Goal: Transaction & Acquisition: Purchase product/service

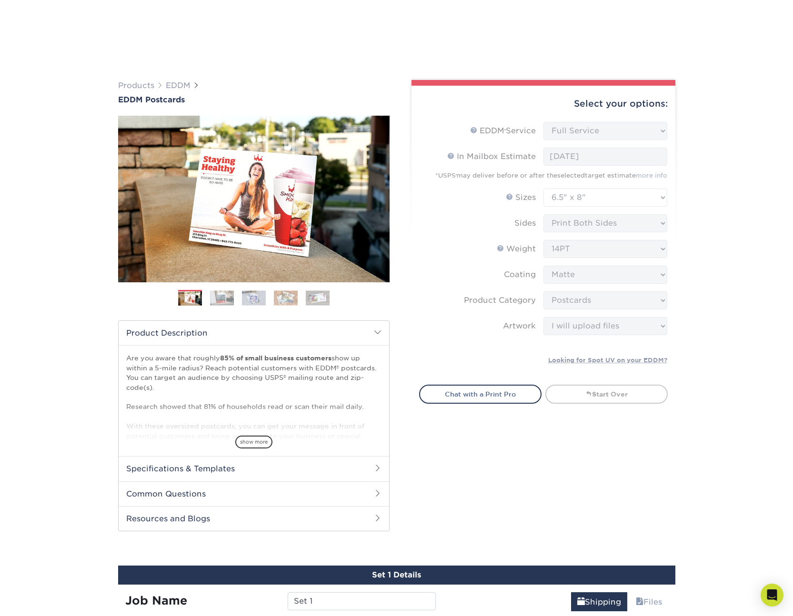
select select "full_service"
select select "6.50x8.00"
select select "9b7272e0-d6c8-4c3c-8e97-d3a1bcdab858"
select select "upload"
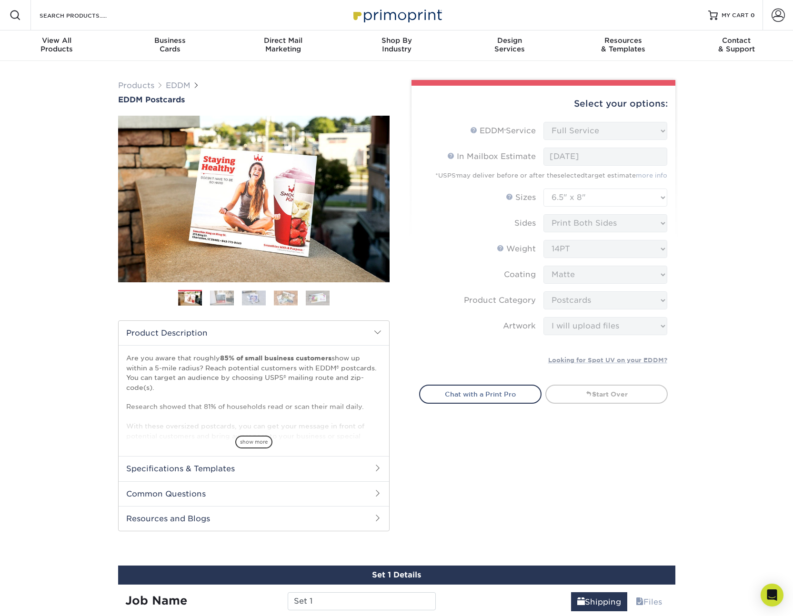
click at [518, 478] on div "Select your options: EDDM Service Help EDDM ® Service Please Select Full Servic…" at bounding box center [540, 311] width 286 height 463
click at [575, 138] on form "EDDM Service Help EDDM ® Service Please Select Full Service Print Only < Prev" at bounding box center [543, 247] width 248 height 251
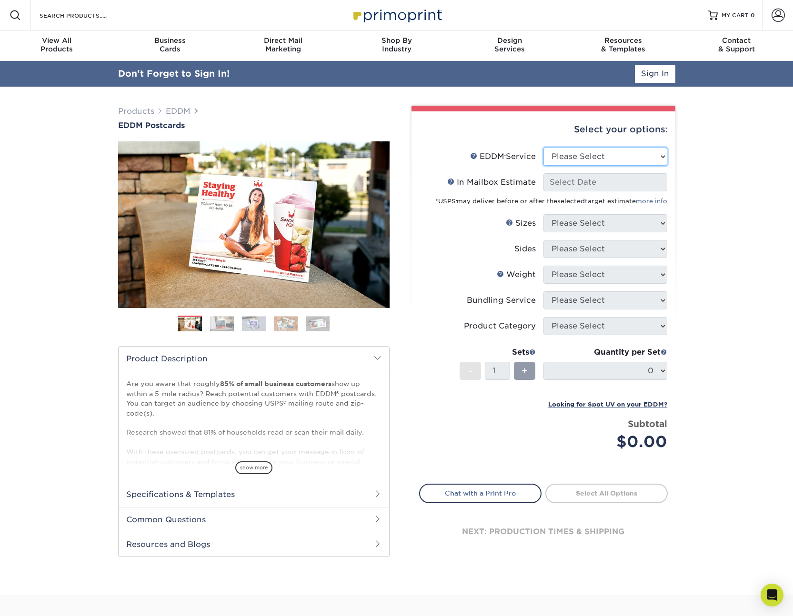
click at [628, 155] on select "Please Select Full Service Print Only" at bounding box center [605, 157] width 124 height 18
click at [652, 79] on link "Sign In" at bounding box center [655, 74] width 40 height 18
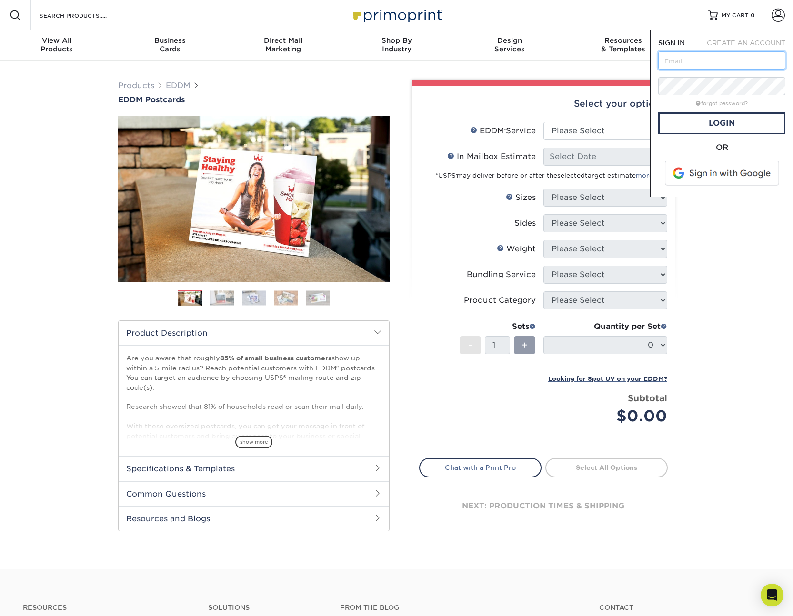
type input "joel@digitalhost.co"
click at [753, 130] on link "Login" at bounding box center [721, 123] width 127 height 22
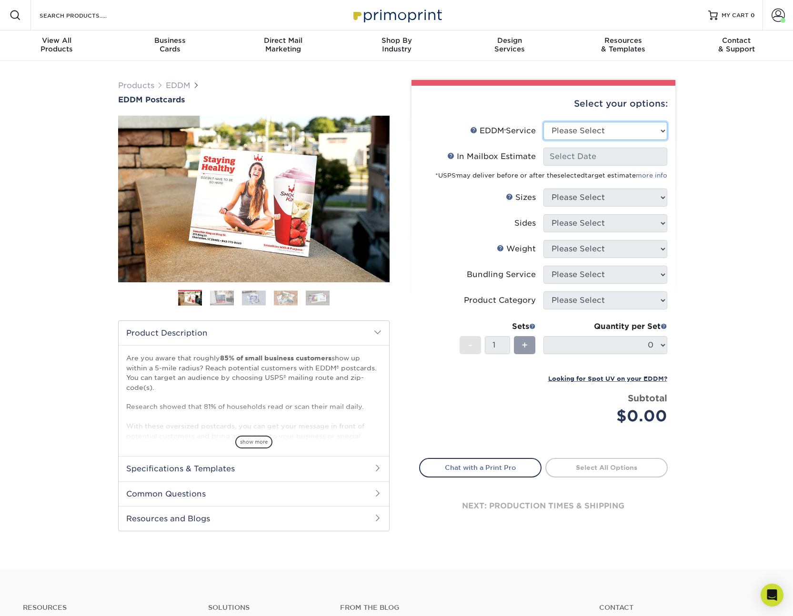
click at [593, 135] on select "Please Select Full Service Print Only" at bounding box center [605, 131] width 124 height 18
select select "full_service"
click at [543, 122] on select "Please Select Full Service Print Only" at bounding box center [605, 131] width 124 height 18
select select "-1"
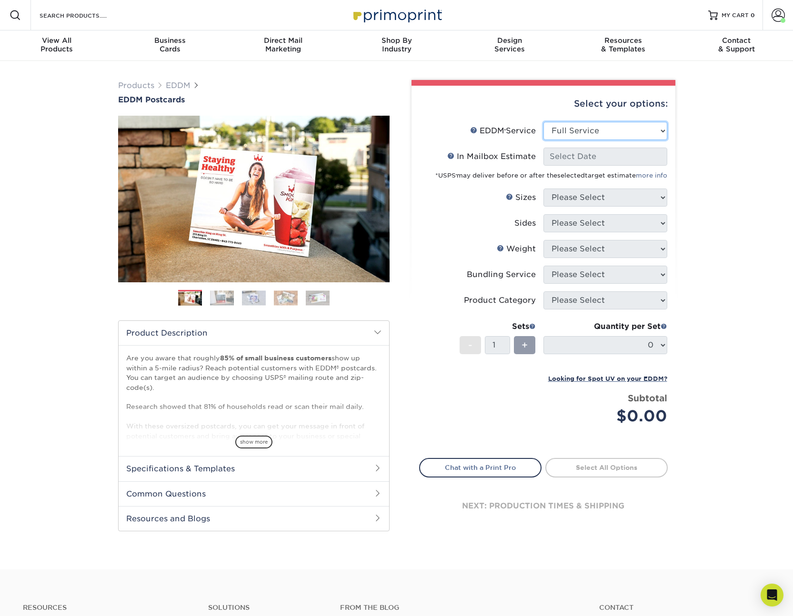
select select "-1"
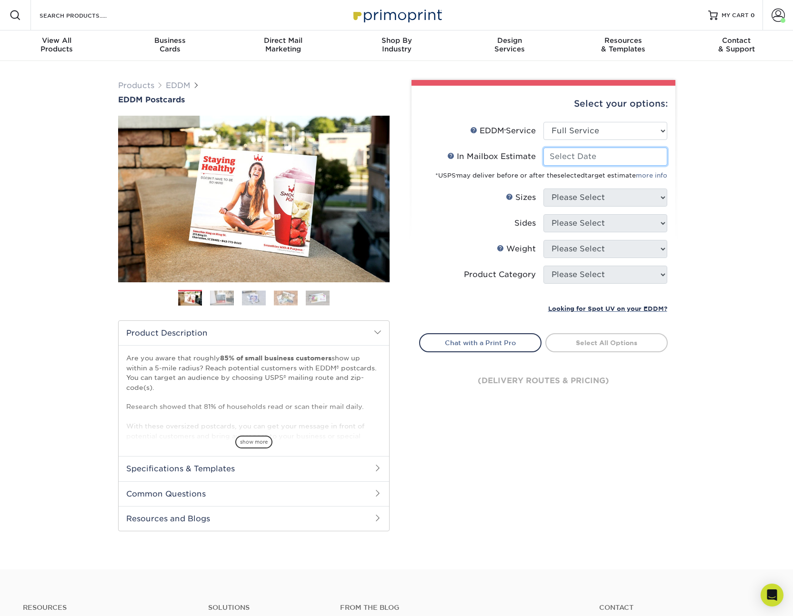
click at [598, 157] on input "In Mailbox Estimate Help In Mailbox Estimate" at bounding box center [605, 157] width 124 height 18
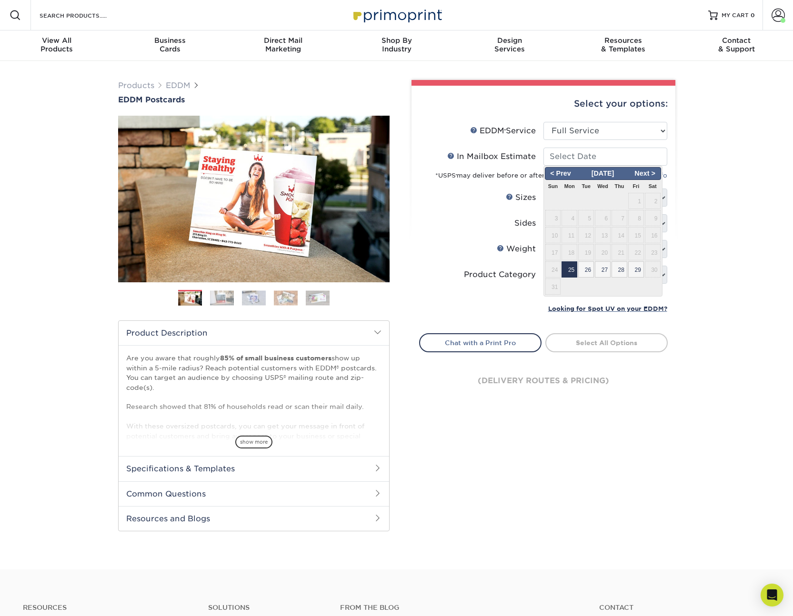
click at [572, 269] on span "25" at bounding box center [569, 269] width 16 height 16
type input "2025-08-25"
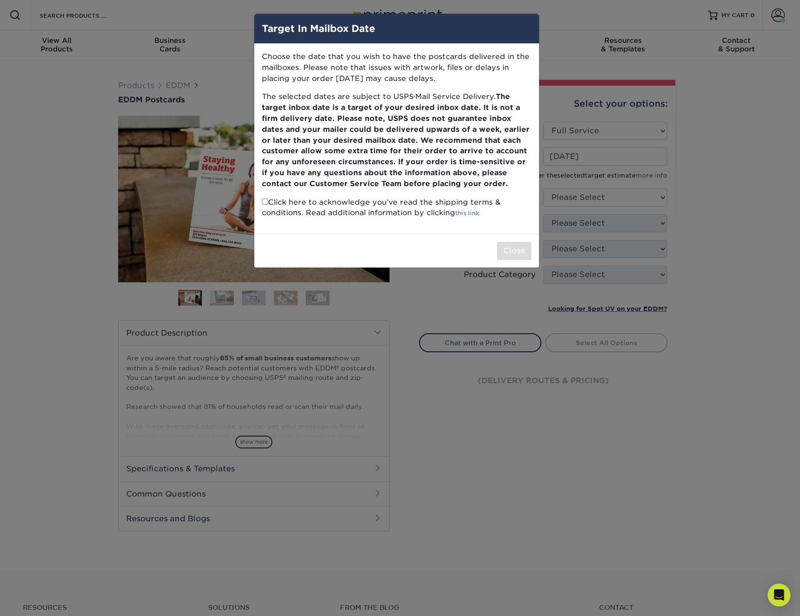
click at [505, 232] on div "Choose the date that you wish to have the postcards delivered in the mailboxes.…" at bounding box center [396, 139] width 285 height 190
click at [315, 202] on p "Click here to acknowledge you’ve read the shipping terms & conditions. Read add…" at bounding box center [396, 208] width 269 height 22
click at [264, 202] on input "checkbox" at bounding box center [265, 201] width 6 height 6
checkbox input "true"
drag, startPoint x: 497, startPoint y: 246, endPoint x: 502, endPoint y: 248, distance: 5.1
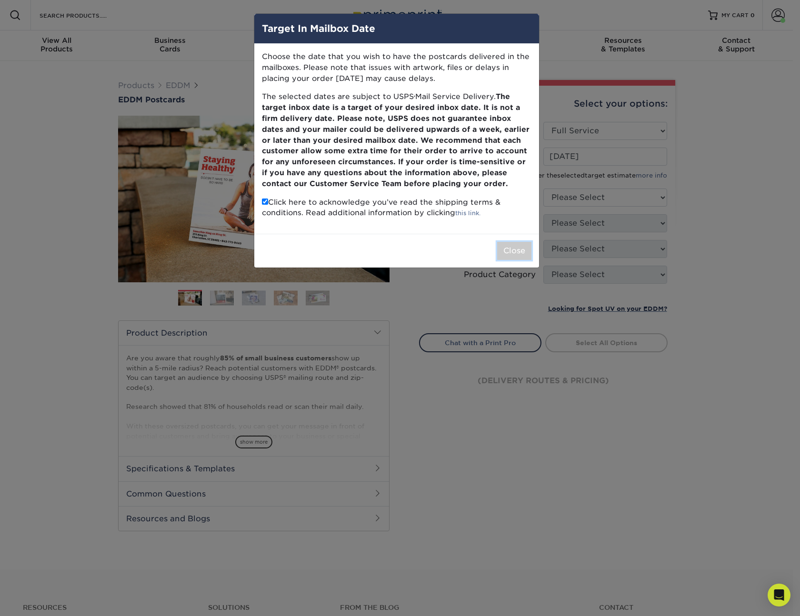
click at [497, 245] on button "Close" at bounding box center [514, 251] width 34 height 18
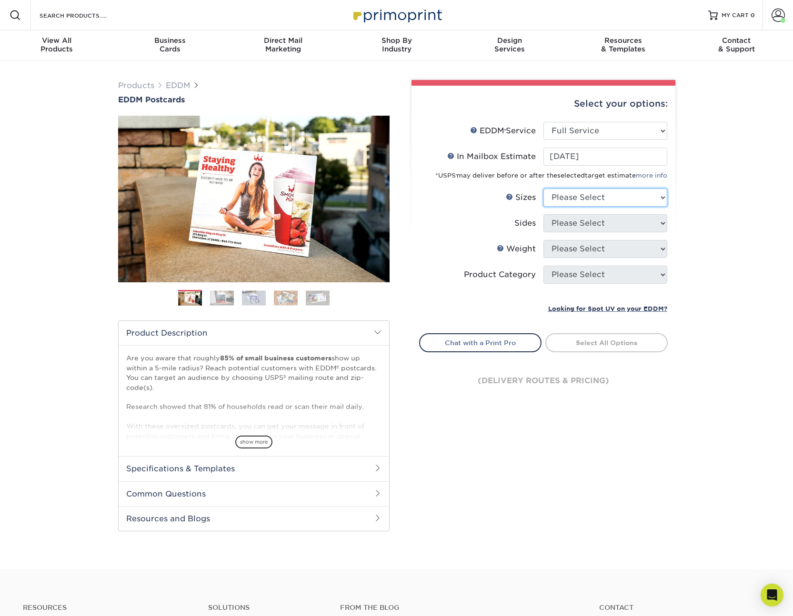
click at [596, 191] on select "Please Select 4.5" x 12" 6" x 12" 6.5" x 8" 6.5" x 9" 6.5" x 12" 7" x 8.5" 8" x…" at bounding box center [605, 197] width 124 height 18
select select "6.50x8.00"
click at [543, 188] on select "Please Select 4.5" x 12" 6" x 12" 6.5" x 8" 6.5" x 9" 6.5" x 12" 7" x 8.5" 8" x…" at bounding box center [605, 197] width 124 height 18
click at [593, 228] on select "Please Select Print Both Sides Print Front Only" at bounding box center [605, 223] width 124 height 18
select select "13abbda7-1d64-4f25-8bb2-c179b224825d"
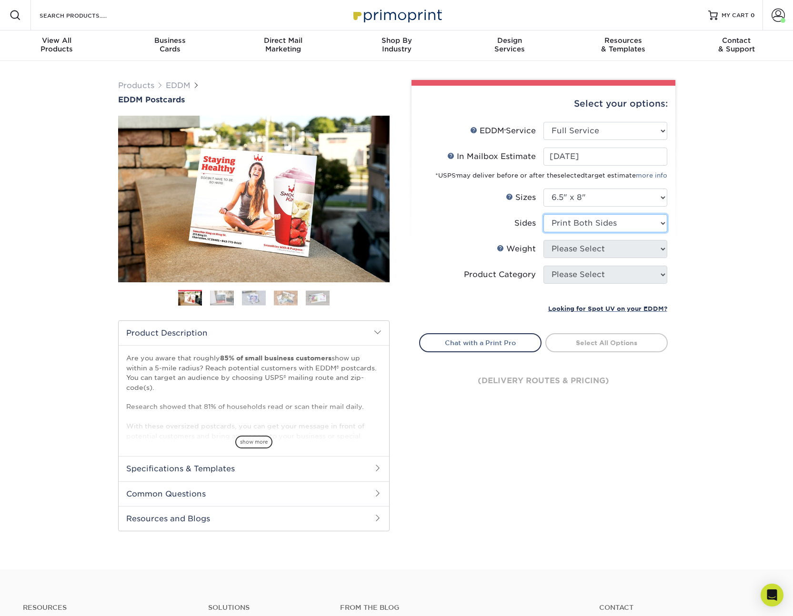
click at [543, 214] on select "Please Select Print Both Sides Print Front Only" at bounding box center [605, 223] width 124 height 18
click at [607, 244] on select "Please Select 16PT 14PT" at bounding box center [605, 249] width 124 height 18
select select "14PT"
click at [543, 240] on select "Please Select 16PT 14PT" at bounding box center [605, 249] width 124 height 18
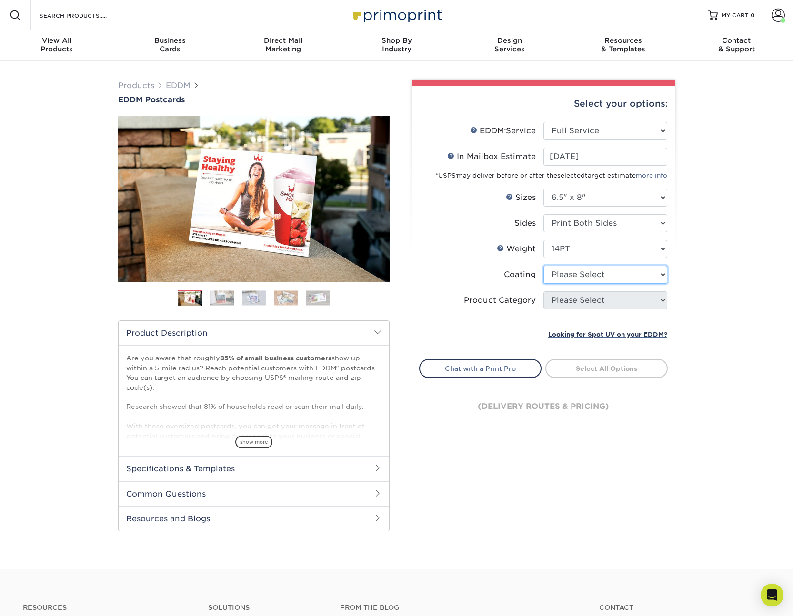
click at [609, 274] on select at bounding box center [605, 275] width 124 height 18
select select "121bb7b5-3b4d-429f-bd8d-bbf80e953313"
click at [543, 266] on select at bounding box center [605, 275] width 124 height 18
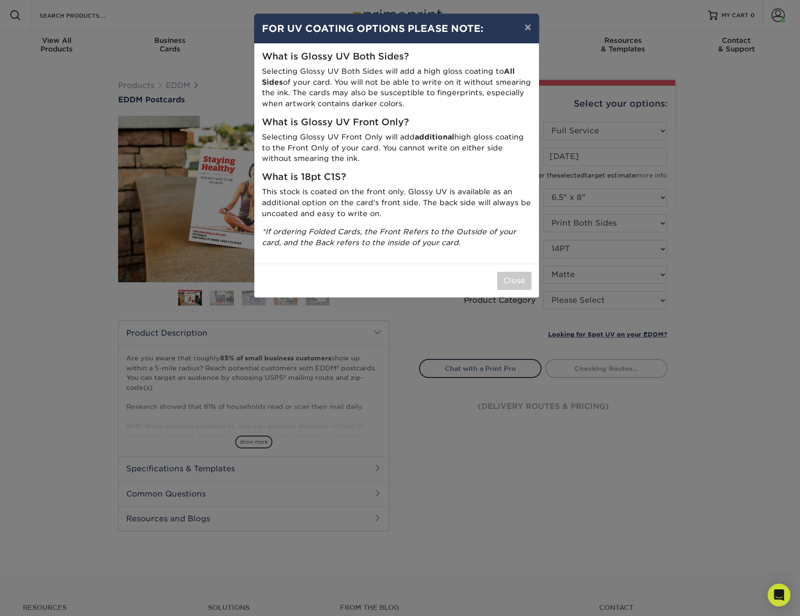
click at [532, 282] on div "Close" at bounding box center [396, 281] width 285 height 34
click at [525, 281] on button "Close" at bounding box center [514, 281] width 34 height 18
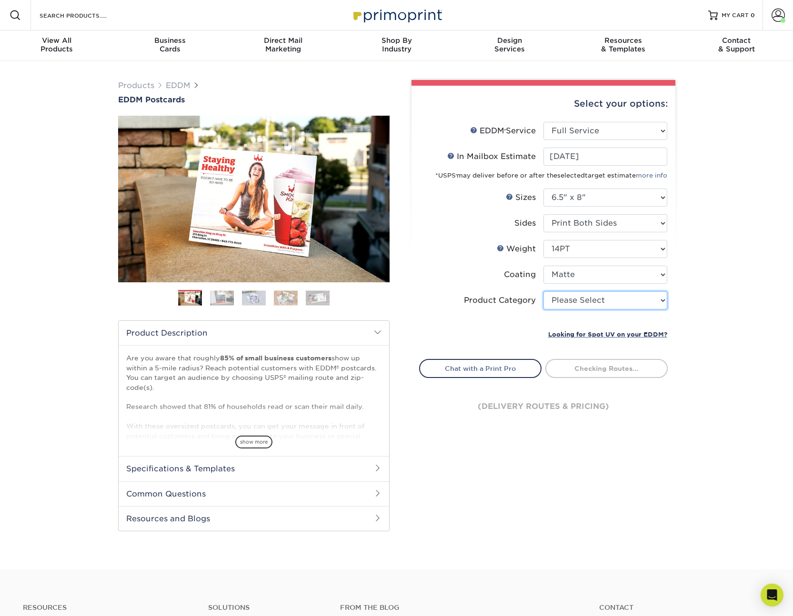
click at [597, 299] on select "Please Select Postcards" at bounding box center [605, 300] width 124 height 18
select select "9b7272e0-d6c8-4c3c-8e97-d3a1bcdab858"
click at [543, 291] on select "Please Select Postcards" at bounding box center [605, 300] width 124 height 18
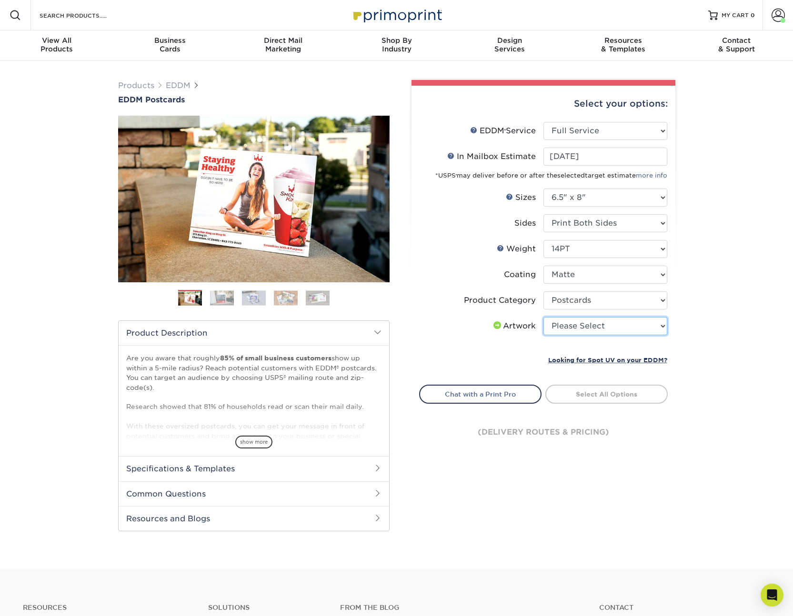
click at [600, 333] on select "Please Select I will upload files I need a design - $150" at bounding box center [605, 326] width 124 height 18
select select "upload"
click at [543, 317] on select "Please Select I will upload files I need a design - $150" at bounding box center [605, 326] width 124 height 18
click at [591, 393] on link "Select Routes" at bounding box center [606, 393] width 122 height 17
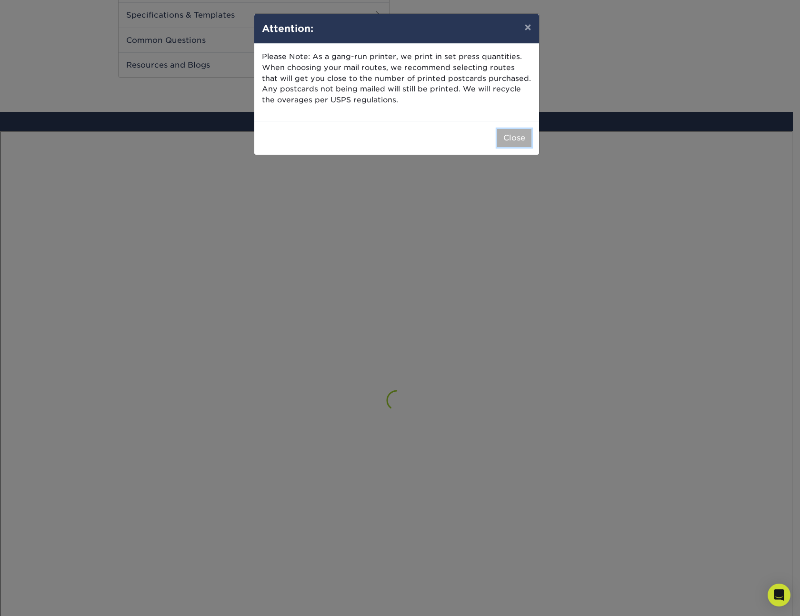
click at [518, 137] on button "Close" at bounding box center [514, 138] width 34 height 18
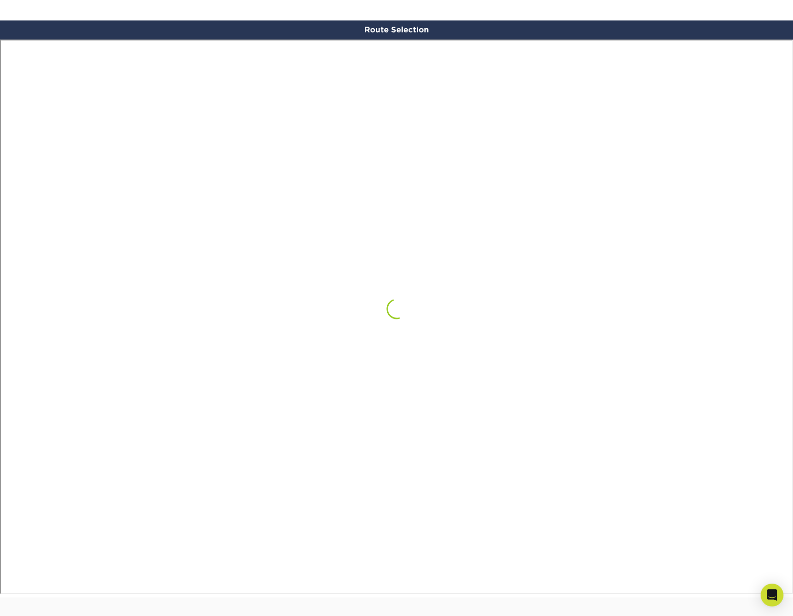
scroll to position [555, 0]
